Goal: Task Accomplishment & Management: Complete application form

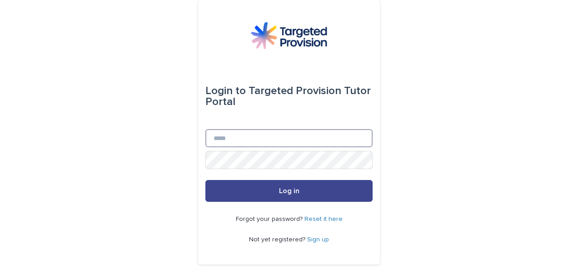
type input "**********"
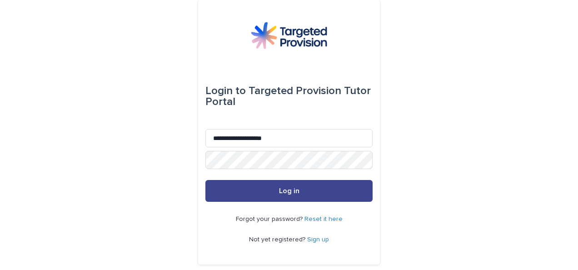
click at [252, 188] on button "Log in" at bounding box center [288, 191] width 167 height 22
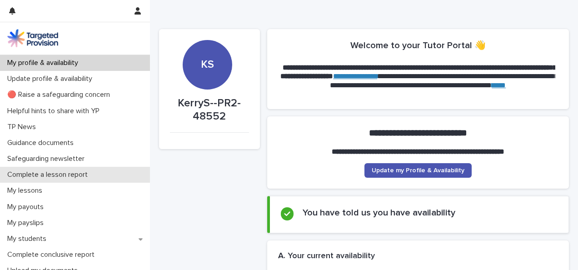
click at [65, 176] on p "Complete a lesson report" at bounding box center [49, 174] width 91 height 9
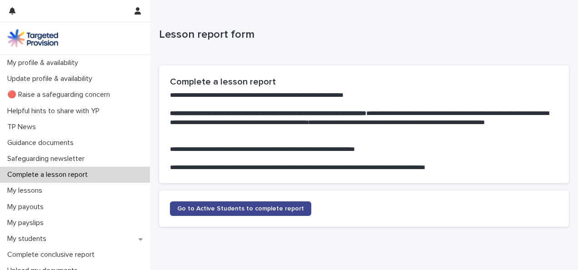
click at [185, 209] on span "Go to Active Students to complete report" at bounding box center [240, 208] width 127 height 6
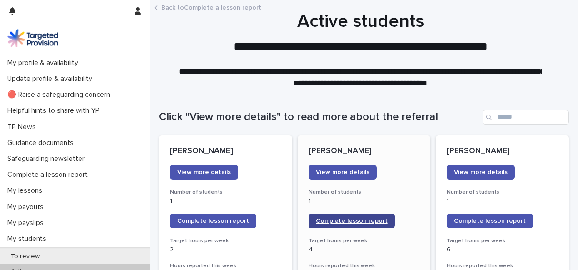
scroll to position [42, 0]
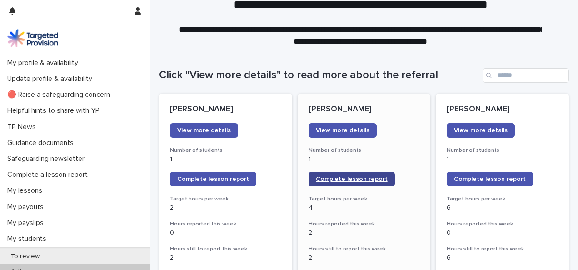
click at [334, 178] on span "Complete lesson report" at bounding box center [352, 179] width 72 height 6
